Goal: Navigation & Orientation: Find specific page/section

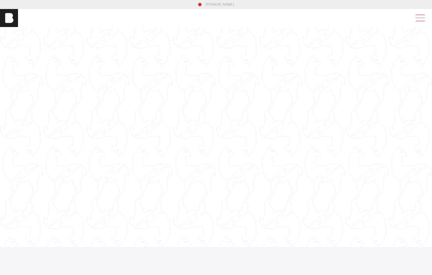
click at [419, 20] on span at bounding box center [419, 18] width 13 height 10
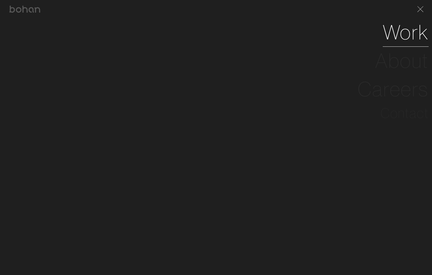
click at [412, 38] on link "Work" at bounding box center [406, 32] width 46 height 28
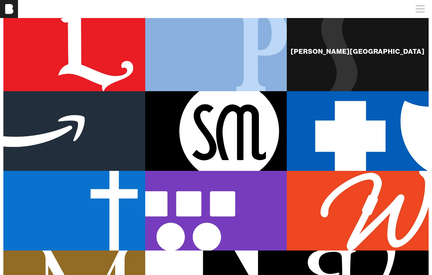
scroll to position [322, 0]
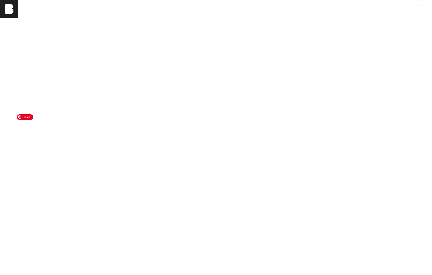
scroll to position [1557, 0]
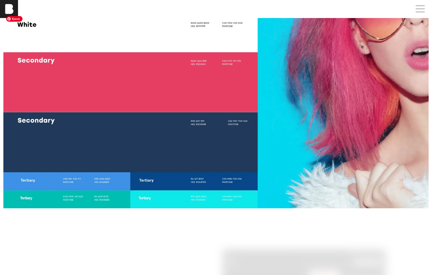
scroll to position [1446, 0]
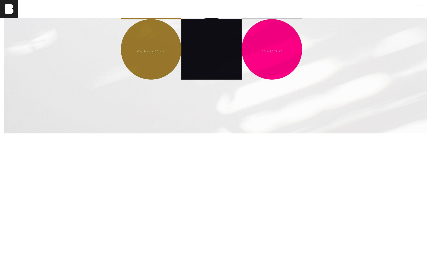
scroll to position [1571, 0]
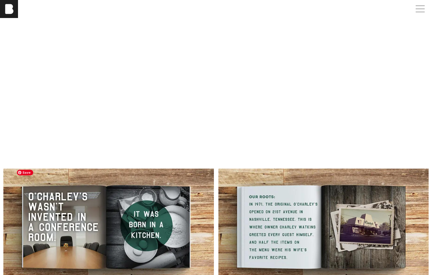
scroll to position [995, 0]
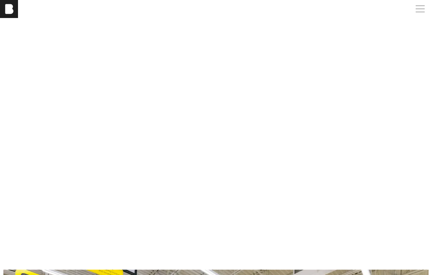
scroll to position [741, 0]
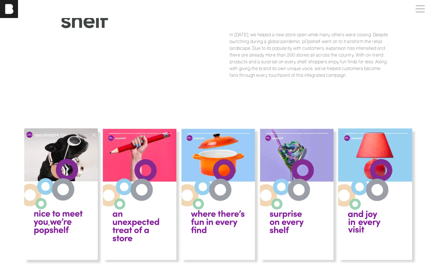
scroll to position [528, 0]
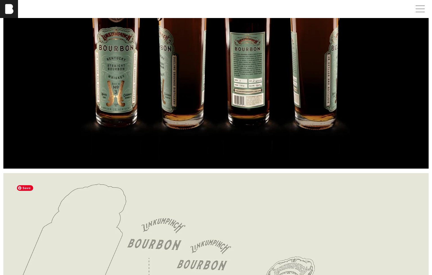
scroll to position [717, 0]
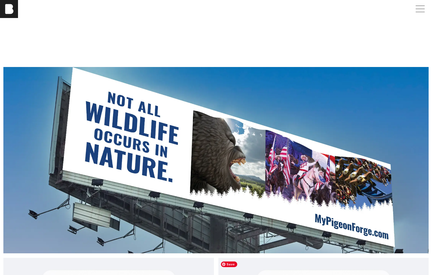
scroll to position [843, 0]
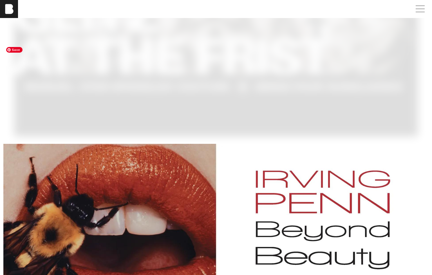
scroll to position [736, 0]
